Goal: Task Accomplishment & Management: Manage account settings

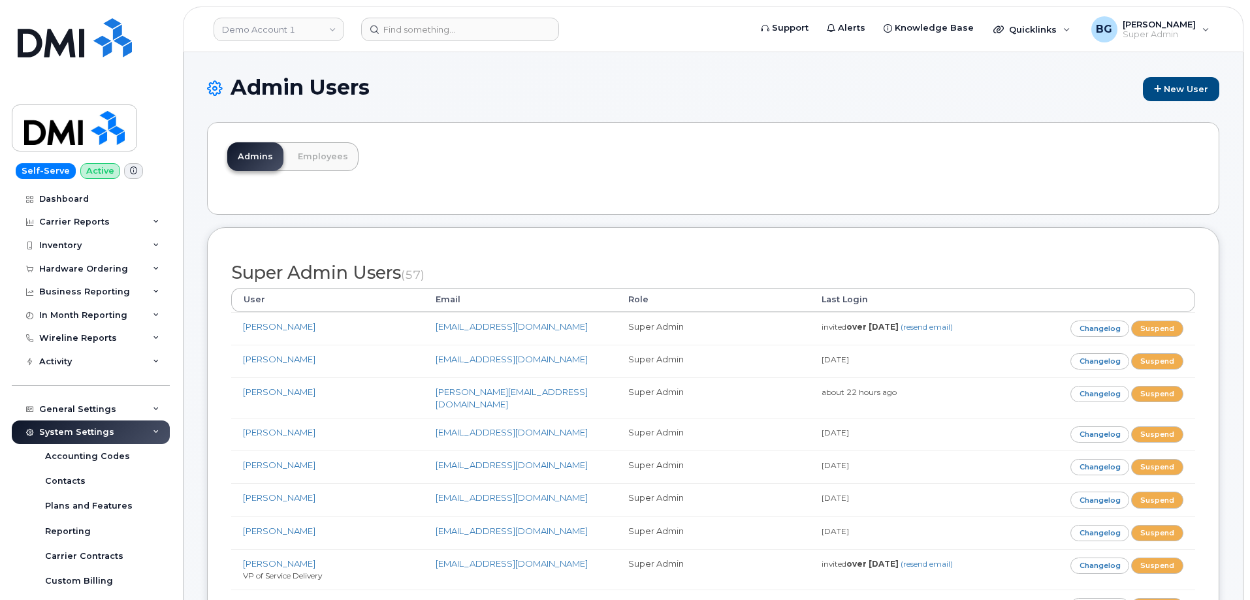
click at [644, 86] on h1 "Admin Users New User" at bounding box center [713, 88] width 1012 height 25
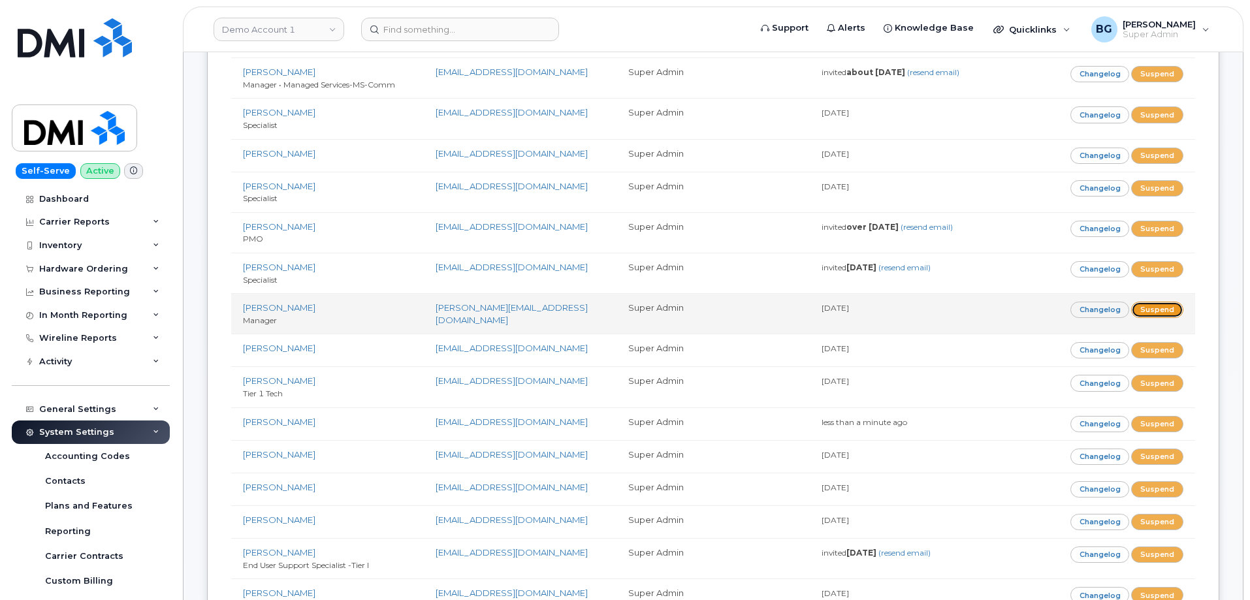
click at [1168, 302] on link "Suspend" at bounding box center [1157, 310] width 52 height 16
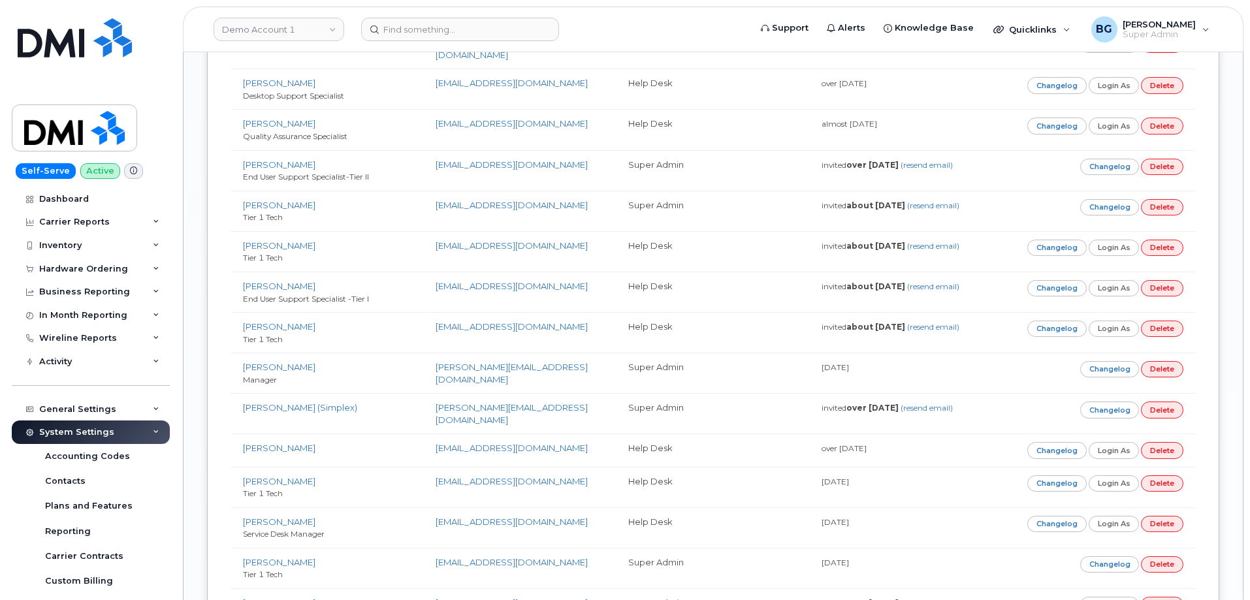
scroll to position [5686, 0]
click at [54, 363] on div "Activity" at bounding box center [55, 361] width 33 height 10
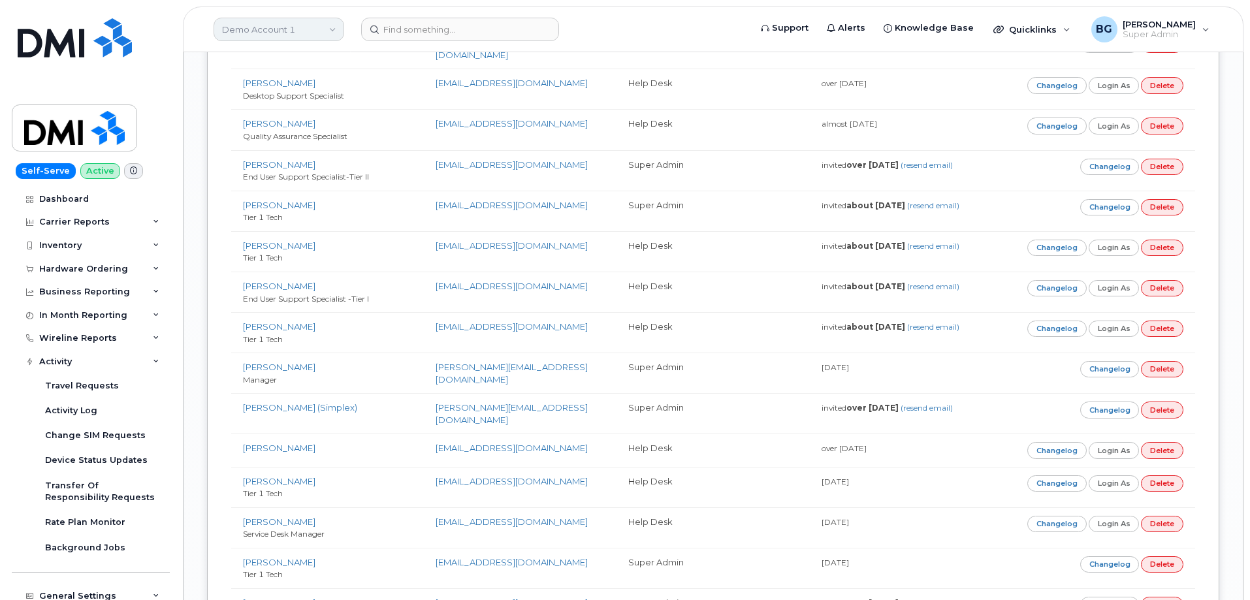
click at [279, 35] on link "Demo Account 1" at bounding box center [278, 30] width 131 height 24
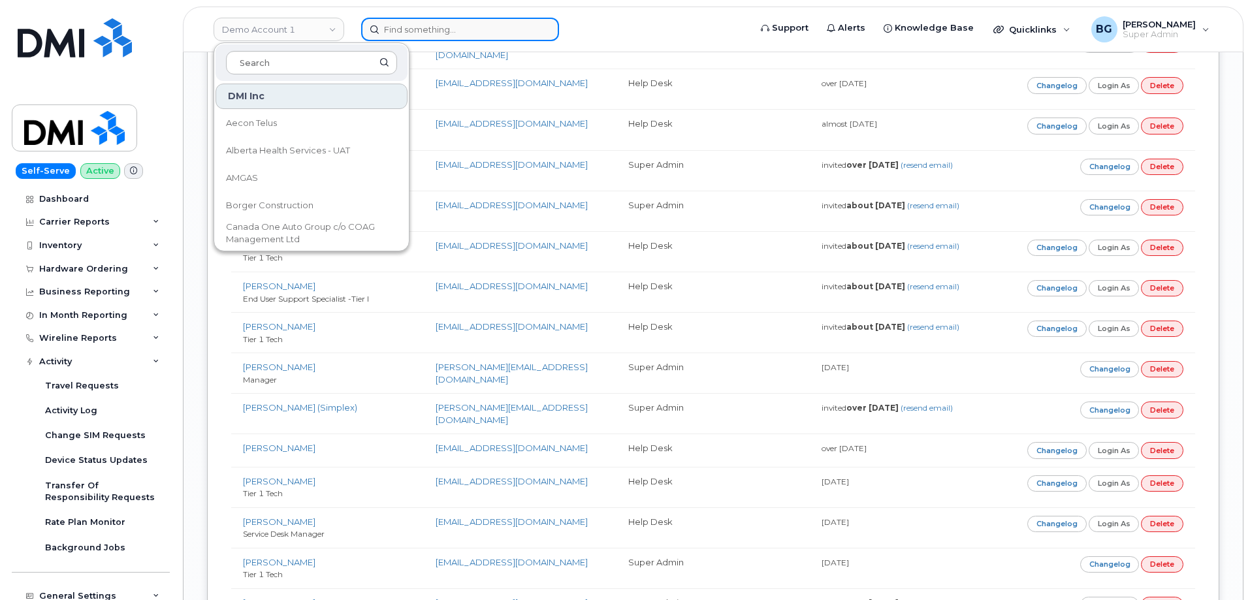
click at [482, 38] on input at bounding box center [460, 30] width 198 height 24
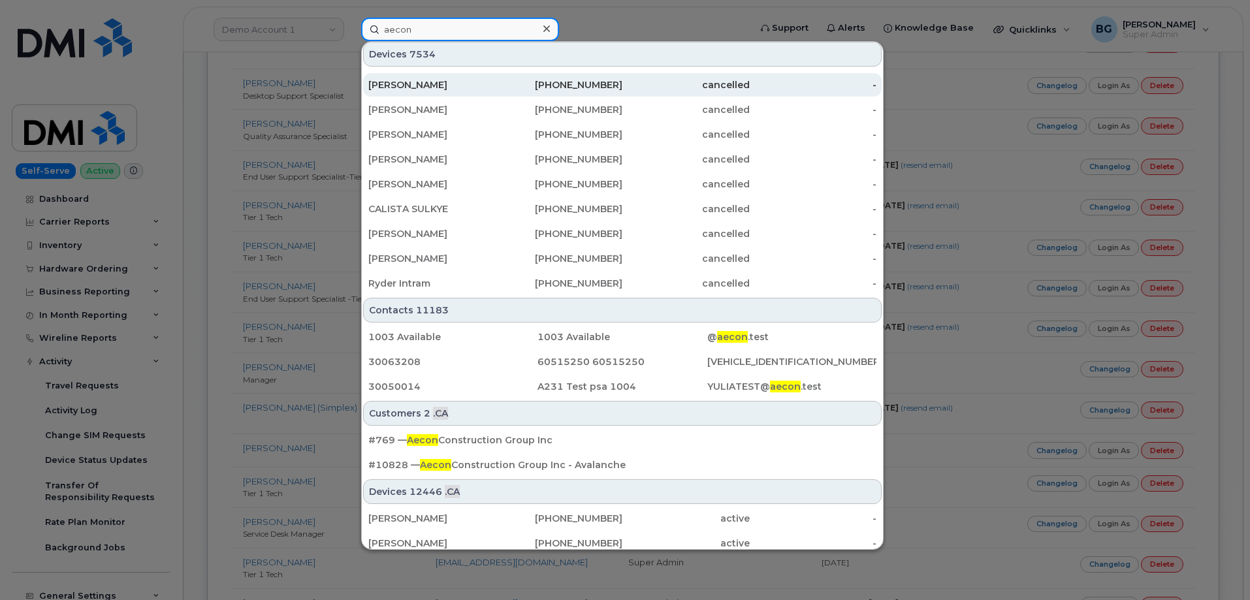
scroll to position [392, 0]
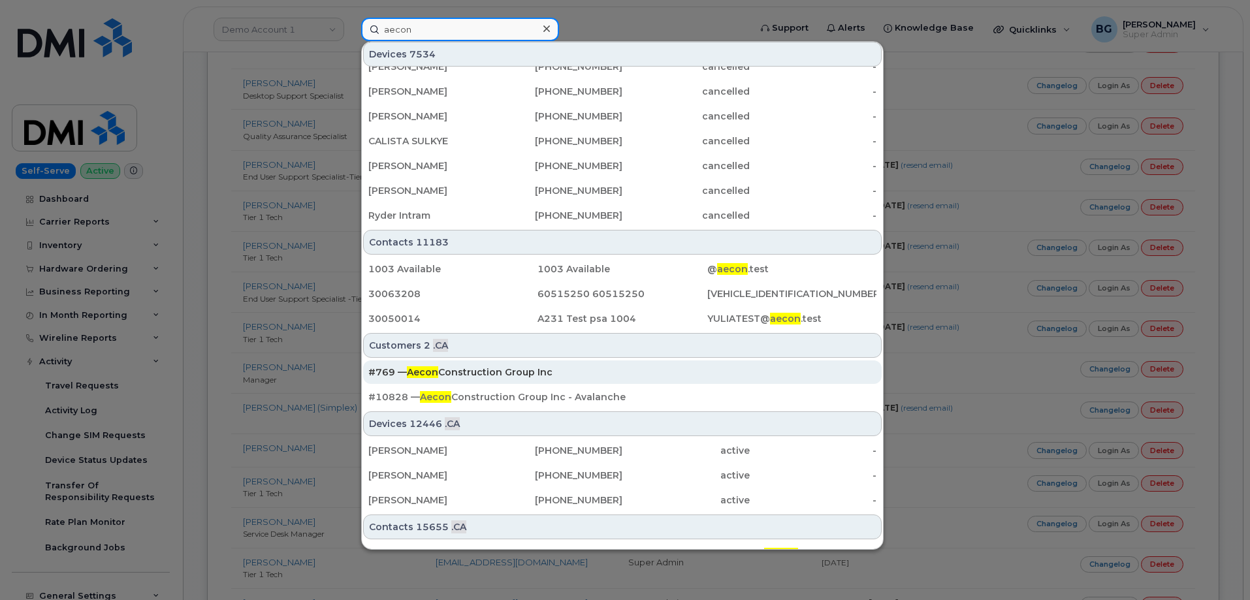
type input "aecon"
click at [460, 369] on div "#769 — Aecon Construction Group Inc" at bounding box center [622, 372] width 508 height 13
